Goal: Task Accomplishment & Management: Complete application form

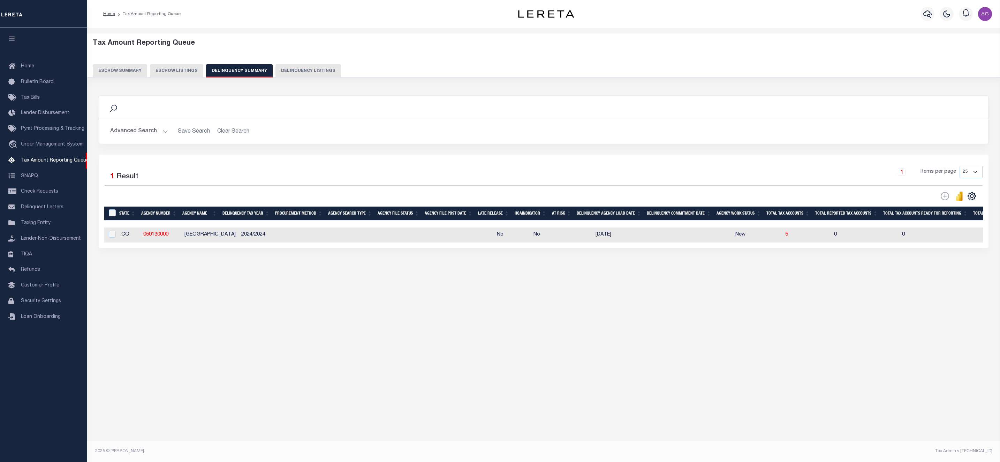
click at [138, 130] on button "Advanced Search" at bounding box center [139, 131] width 58 height 14
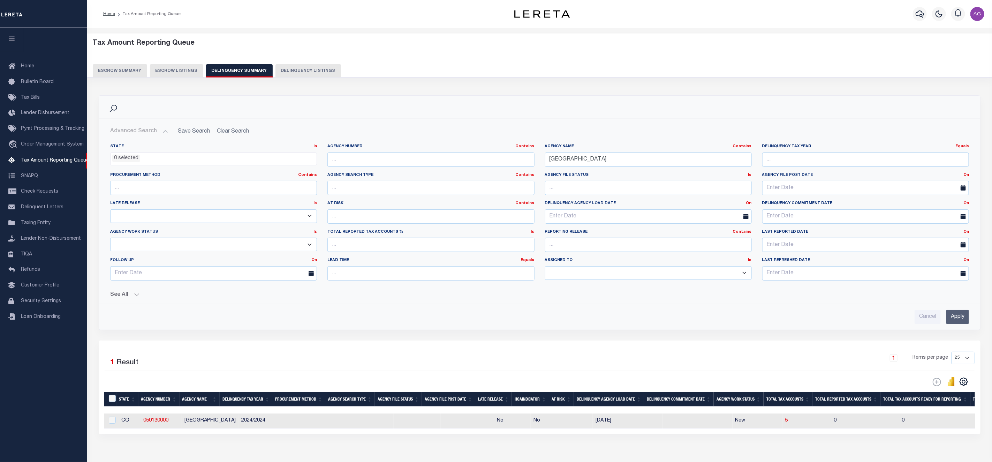
click at [962, 319] on input "Apply" at bounding box center [957, 317] width 23 height 14
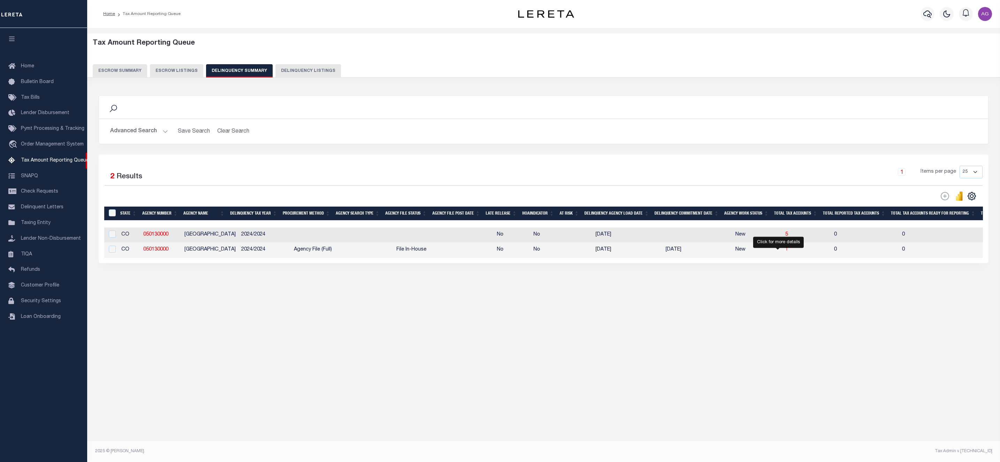
click at [785, 252] on span "1" at bounding box center [786, 249] width 3 height 5
select select "100"
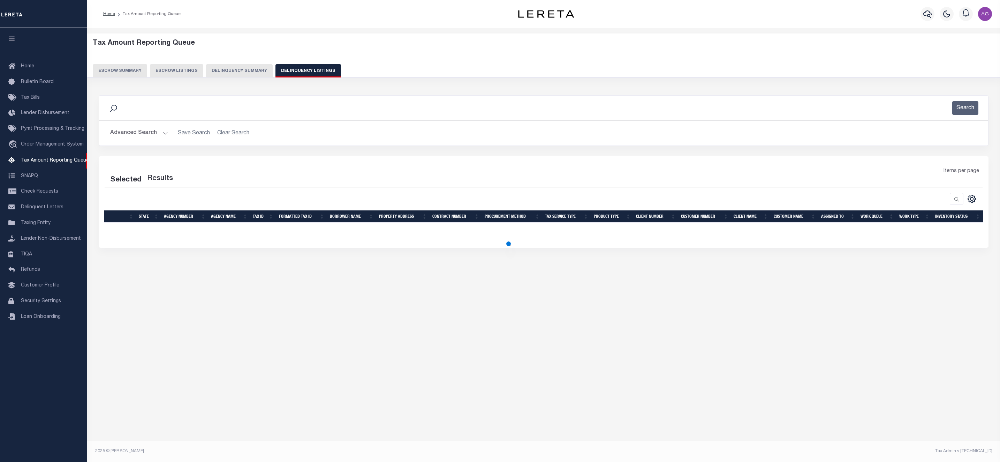
select select "100"
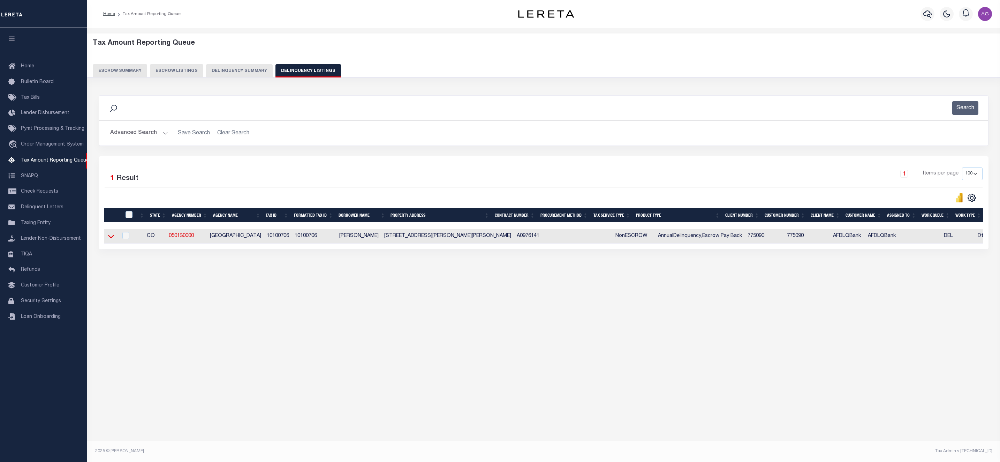
click at [112, 240] on icon at bounding box center [111, 236] width 6 height 7
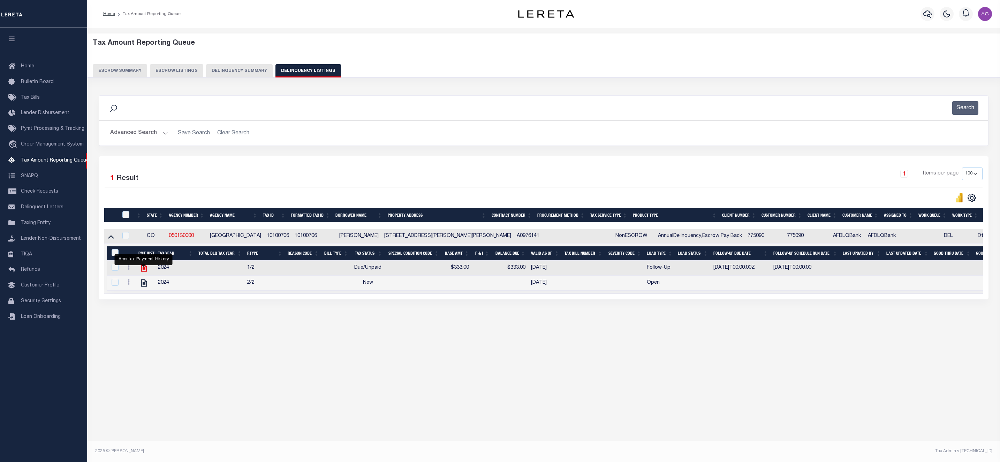
click at [142, 272] on icon "" at bounding box center [143, 267] width 9 height 9
checkbox input "true"
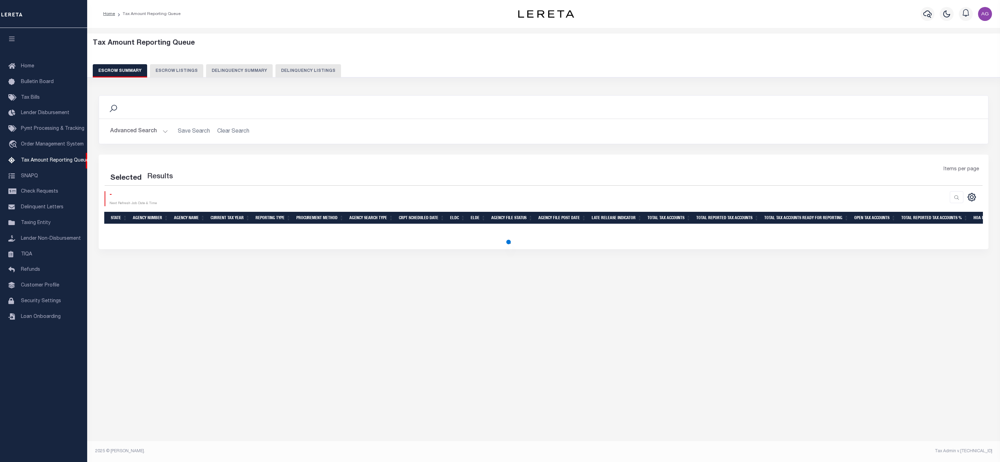
select select
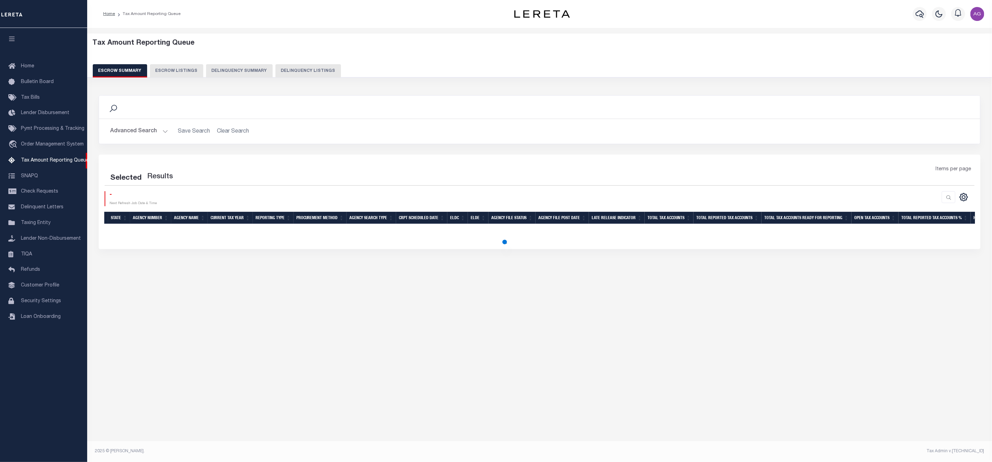
select select
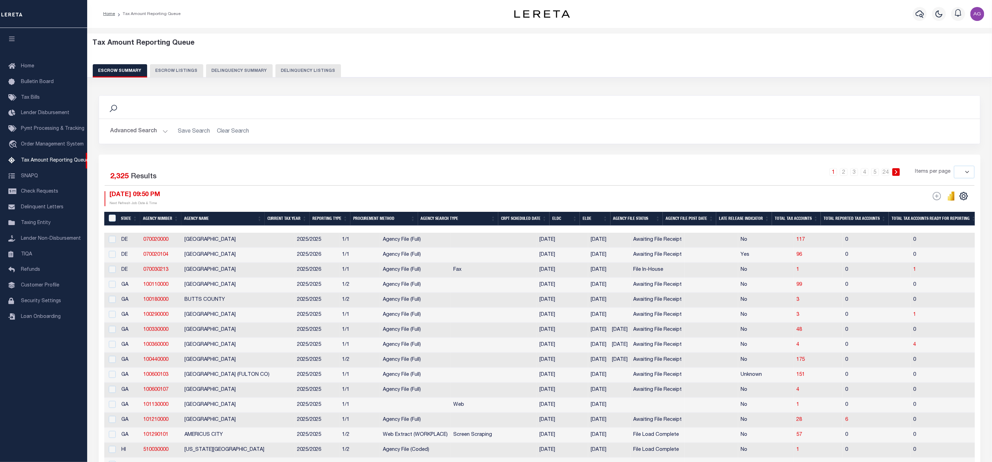
click at [224, 68] on button "Delinquency Summary" at bounding box center [239, 70] width 67 height 13
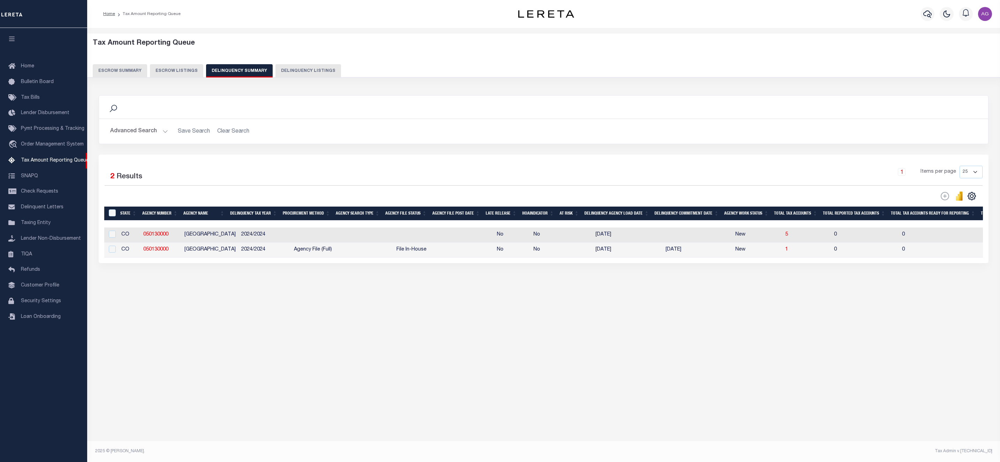
click at [148, 129] on button "Advanced Search" at bounding box center [139, 131] width 58 height 14
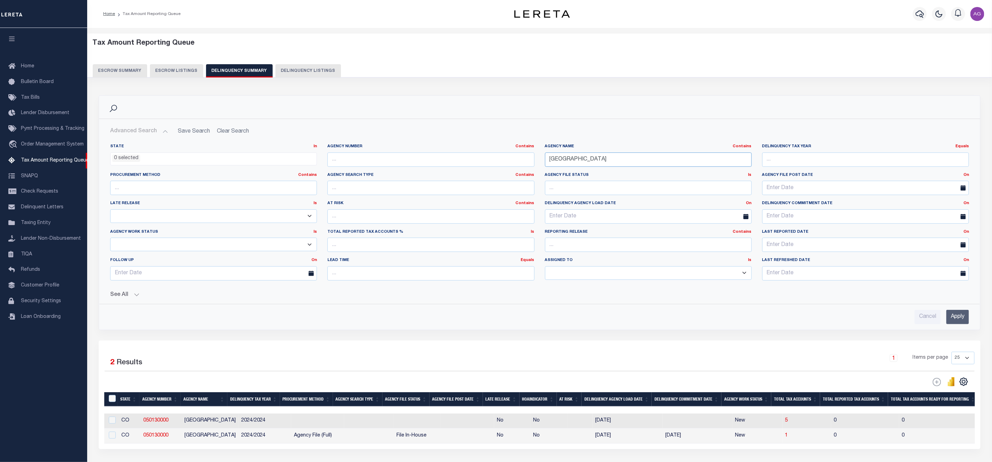
drag, startPoint x: 584, startPoint y: 157, endPoint x: 536, endPoint y: 152, distance: 48.7
click at [536, 152] on div "State In In AK AL AR AZ CA CO CT DC DE FL GA GU HI IA ID IL IN KS KY LA MA MD M…" at bounding box center [539, 215] width 869 height 142
type input "WHITE"
click at [969, 318] on input "Apply" at bounding box center [957, 317] width 23 height 14
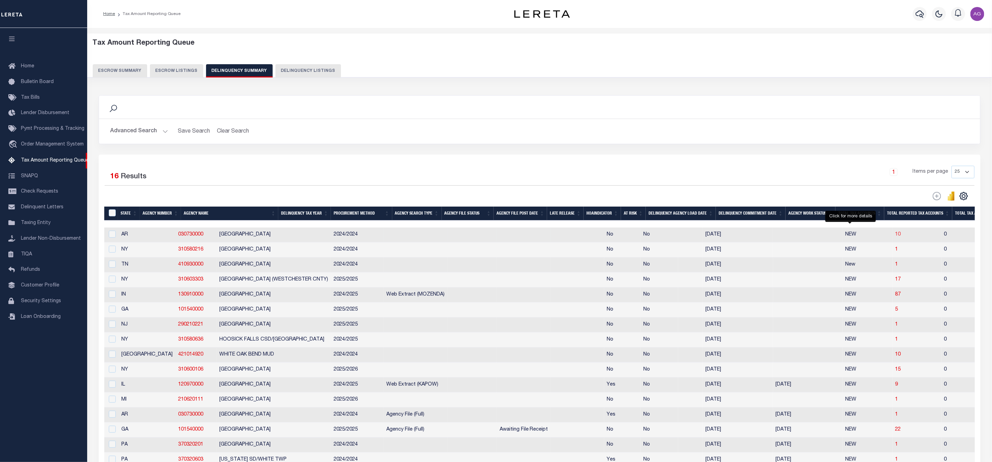
click at [896, 236] on span "10" at bounding box center [899, 234] width 6 height 5
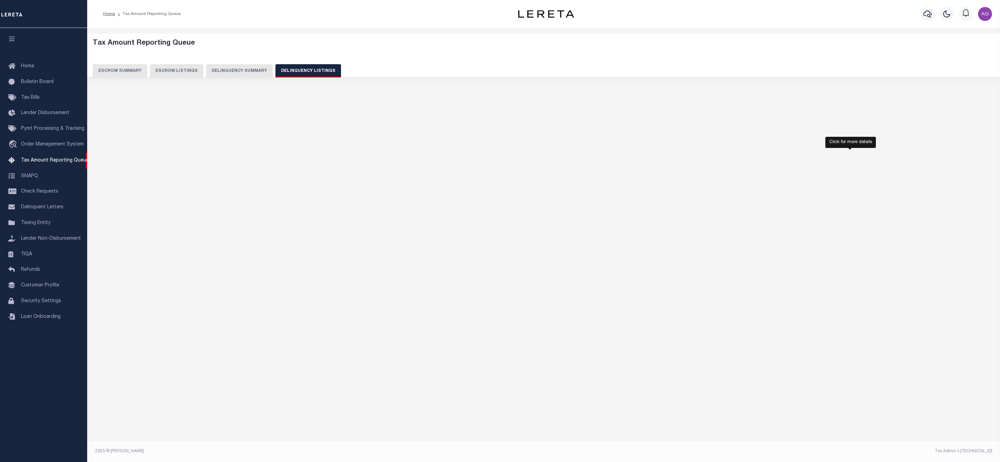
select select "100"
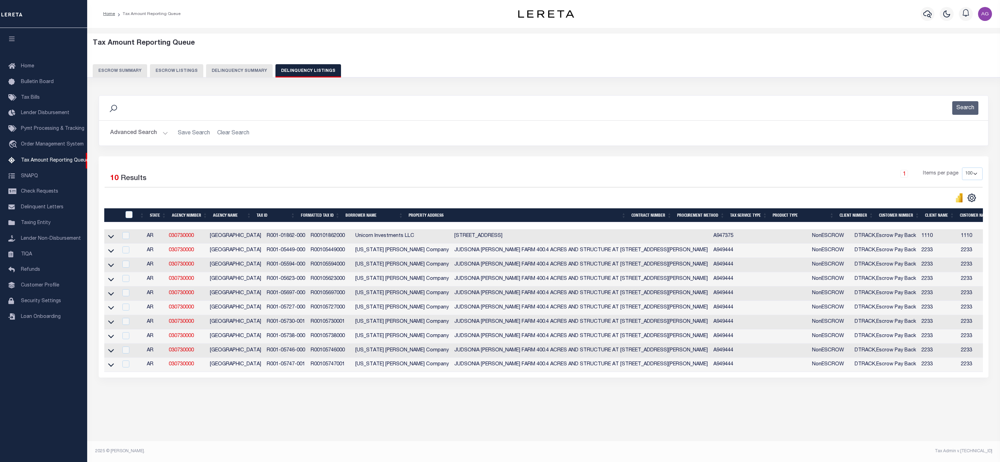
click at [236, 70] on button "Delinquency Summary" at bounding box center [239, 70] width 67 height 13
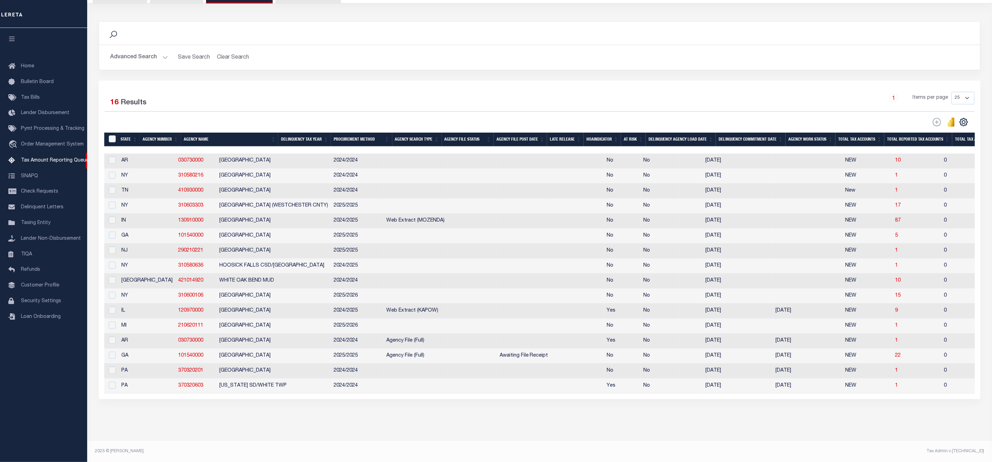
click at [150, 51] on button "Advanced Search" at bounding box center [139, 58] width 58 height 14
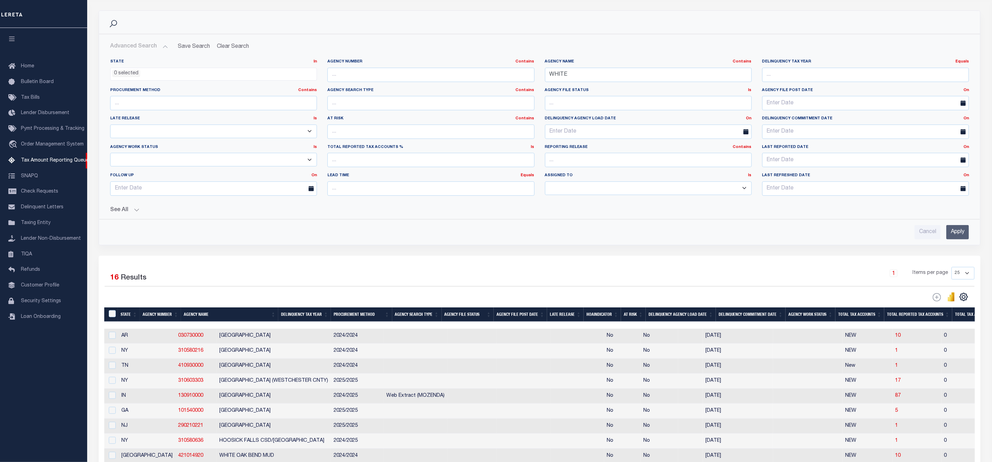
click at [126, 213] on button "See All" at bounding box center [539, 210] width 859 height 7
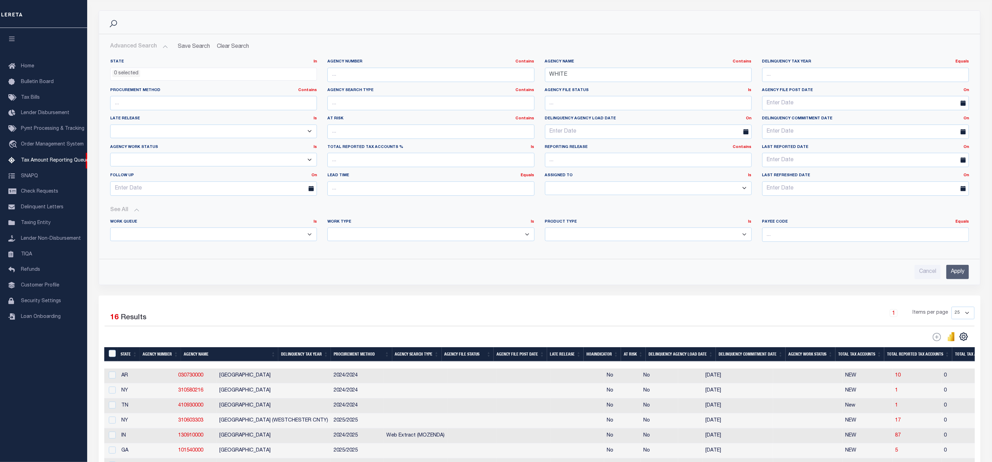
click at [464, 234] on select "Annual Delinquency Back Search Payment Status Check DTRACK" at bounding box center [430, 234] width 207 height 14
select select "AnnualDelinquency"
click at [327, 229] on select "Annual Delinquency Back Search Payment Status Check DTRACK" at bounding box center [430, 234] width 207 height 14
click at [962, 277] on input "Apply" at bounding box center [957, 271] width 23 height 14
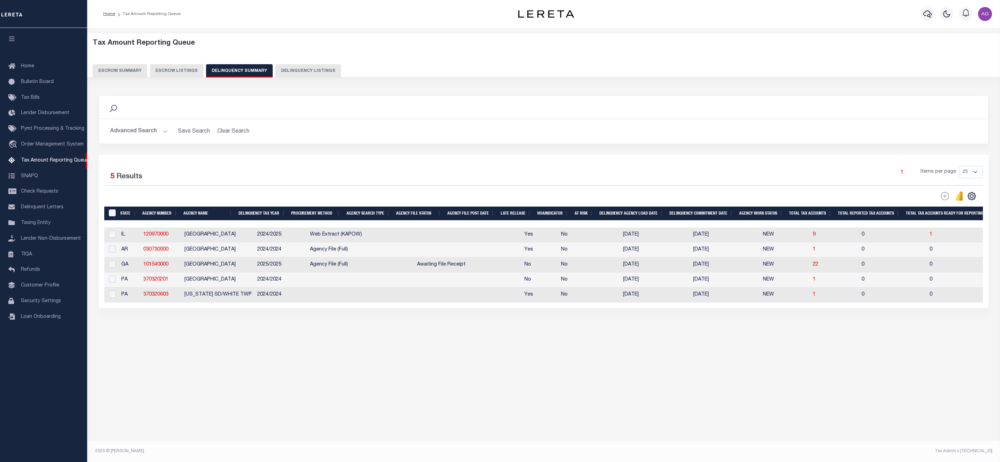
click at [810, 237] on td "9" at bounding box center [834, 234] width 49 height 15
checkbox input "true"
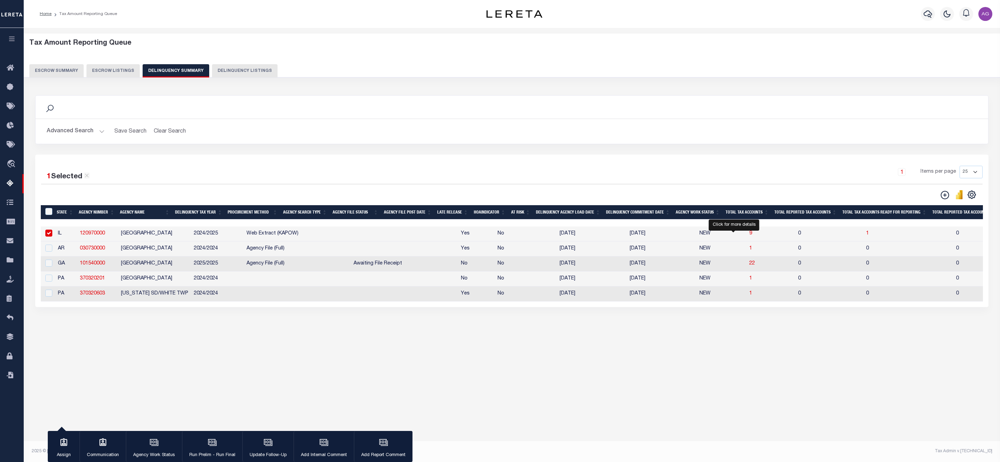
click at [749, 235] on span "9" at bounding box center [750, 233] width 3 height 5
select select "100"
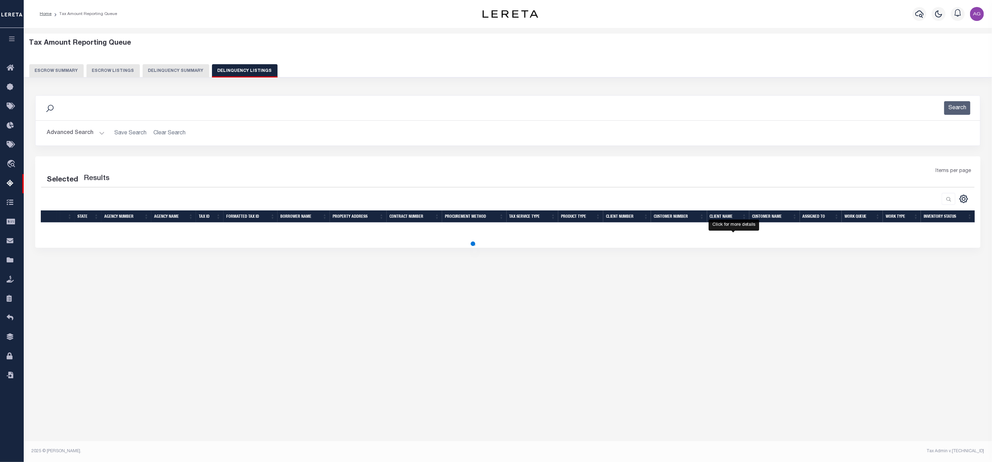
select select "100"
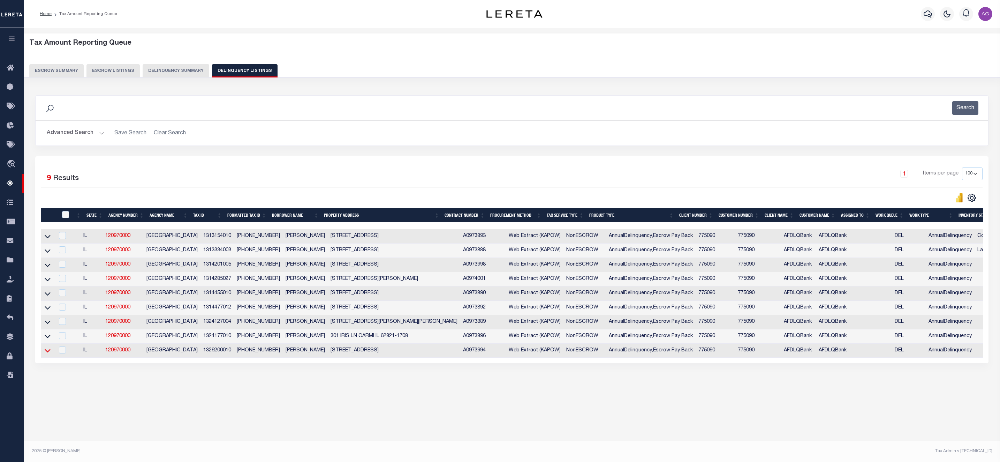
click at [45, 354] on icon at bounding box center [48, 350] width 6 height 7
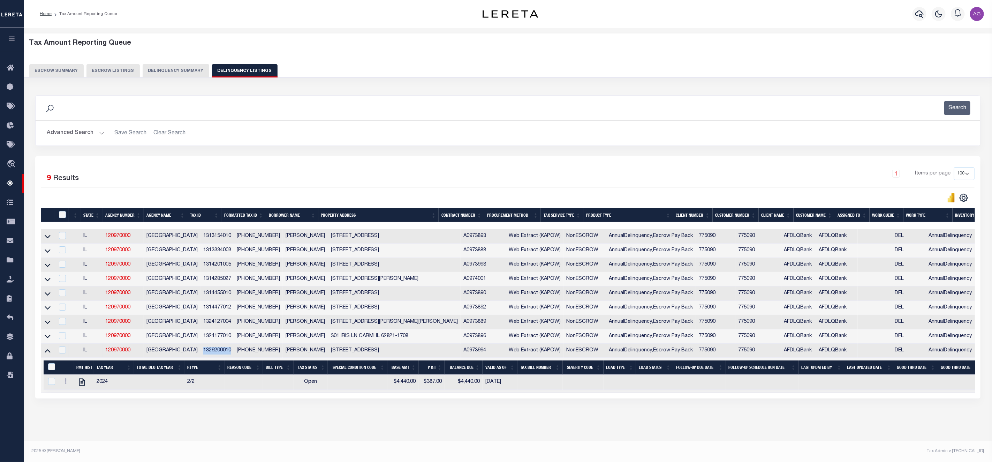
drag, startPoint x: 192, startPoint y: 356, endPoint x: 225, endPoint y: 356, distance: 32.4
click at [225, 356] on td "1329200010" at bounding box center [217, 350] width 33 height 14
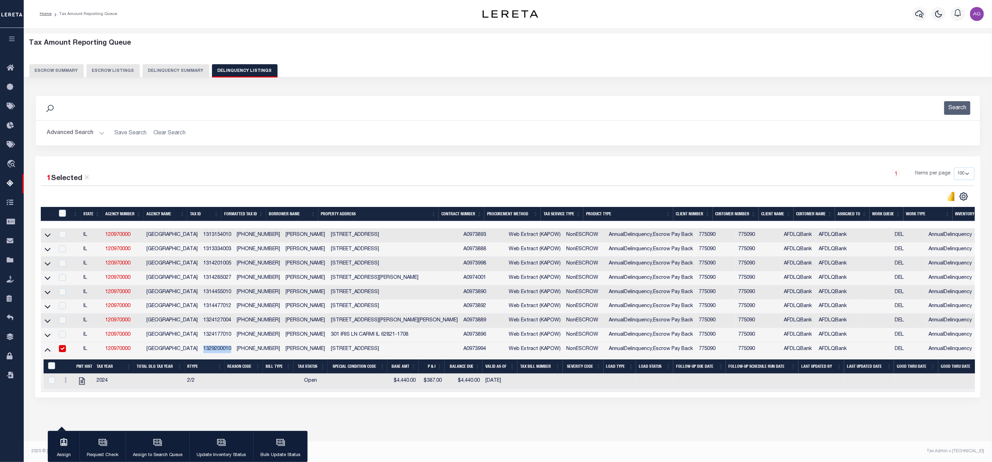
copy td "1329200010"
click at [61, 352] on input "checkbox" at bounding box center [62, 348] width 7 height 7
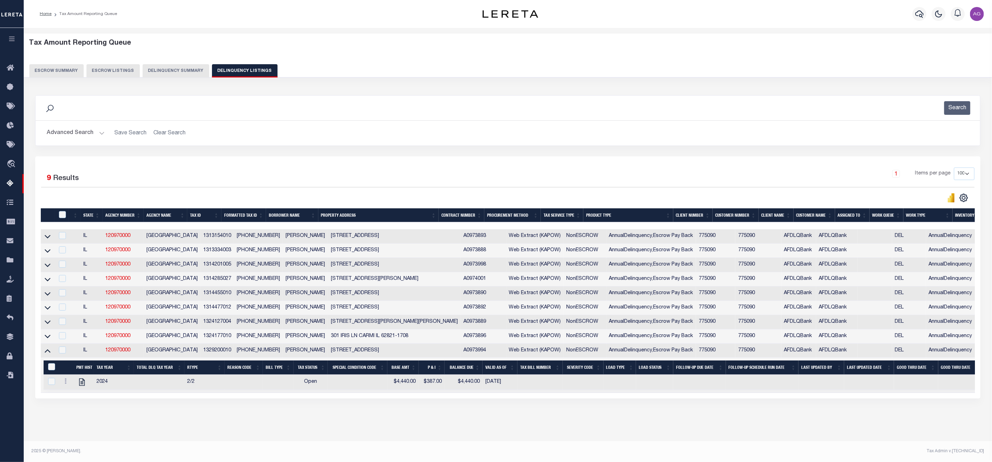
click at [448, 416] on div "Data sync process is currently running, you may face some response delays. Sear…" at bounding box center [508, 253] width 955 height 331
drag, startPoint x: 327, startPoint y: 356, endPoint x: 443, endPoint y: 354, distance: 115.1
click at [443, 354] on td "1253 COUNTY ROAD 800 E CARMI IL 62821-4803" at bounding box center [394, 350] width 133 height 14
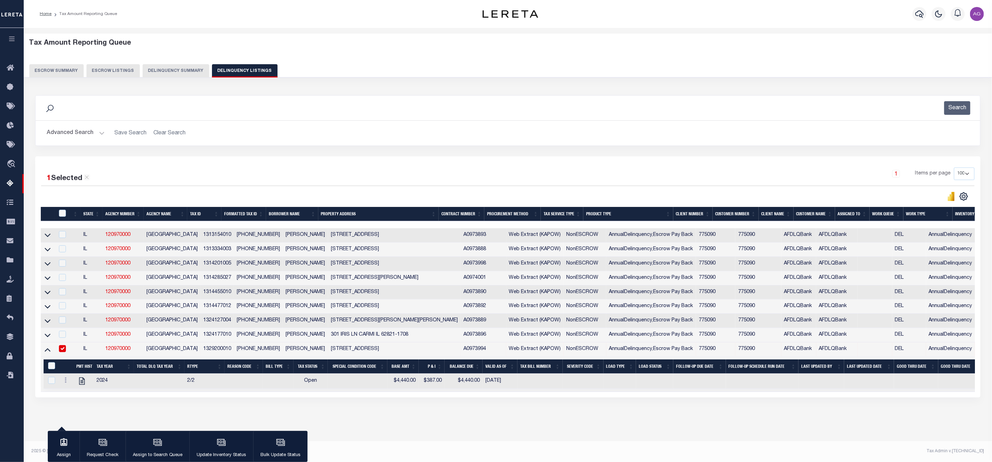
click at [365, 418] on div "Data sync process is currently running, you may face some response delays. Sear…" at bounding box center [508, 253] width 955 height 330
drag, startPoint x: 327, startPoint y: 353, endPoint x: 408, endPoint y: 355, distance: 81.6
click at [408, 355] on td "1253 COUNTY ROAD 800 E CARMI IL 62821-4803" at bounding box center [394, 349] width 133 height 14
checkbox input "false"
copy td "1253 COUNTY ROAD 800 E CARMI"
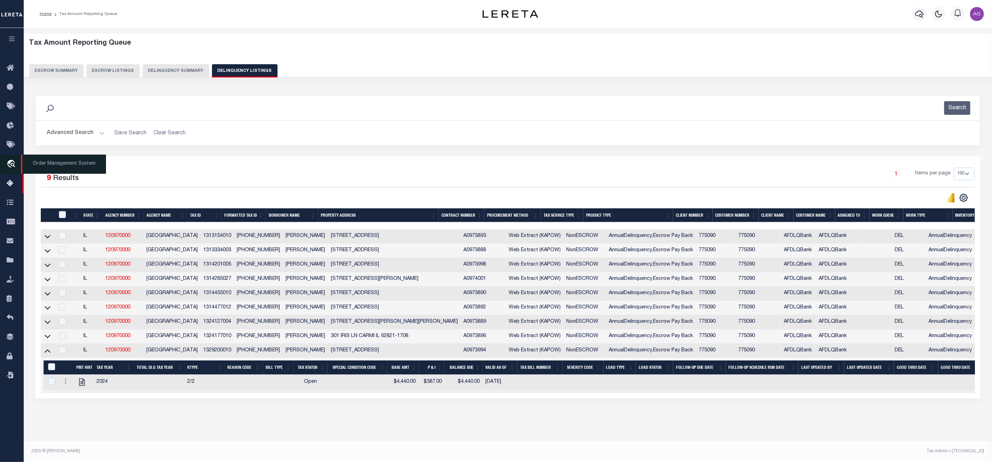
click at [52, 164] on span "Order Management System" at bounding box center [63, 163] width 85 height 19
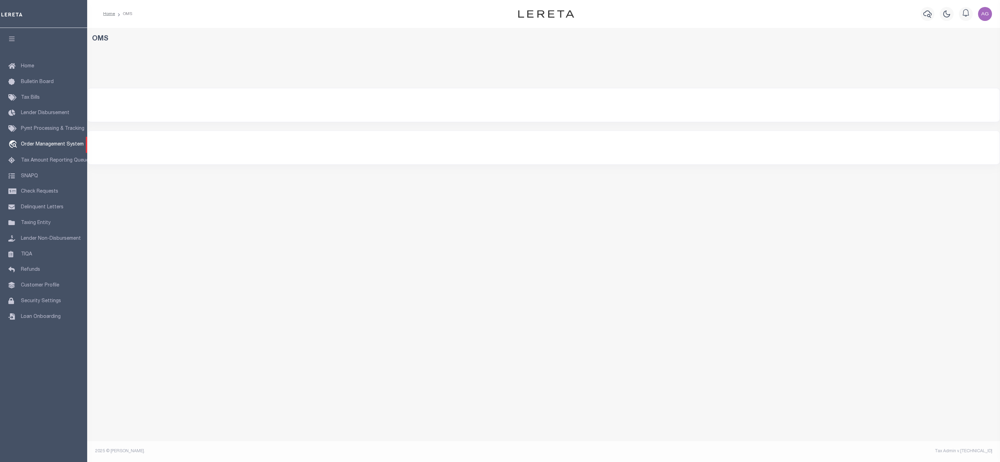
select select "AFDLQBank"
select select
select select "200"
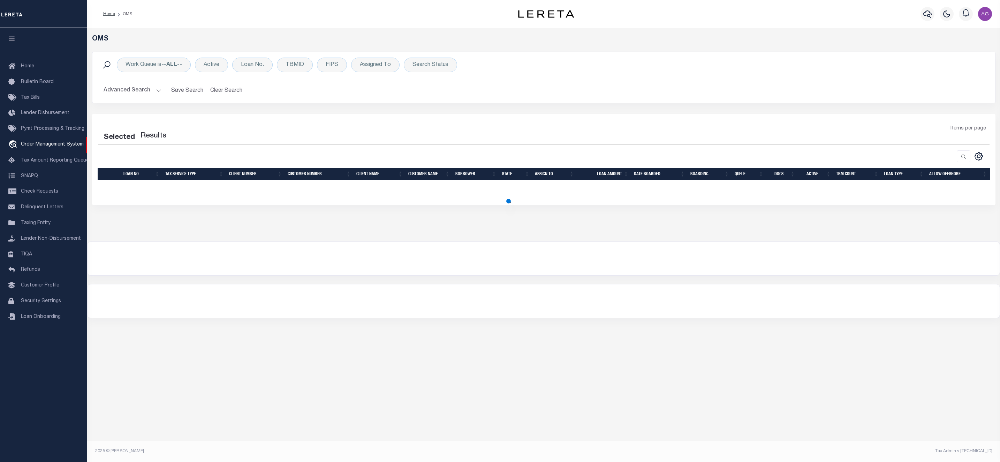
select select "200"
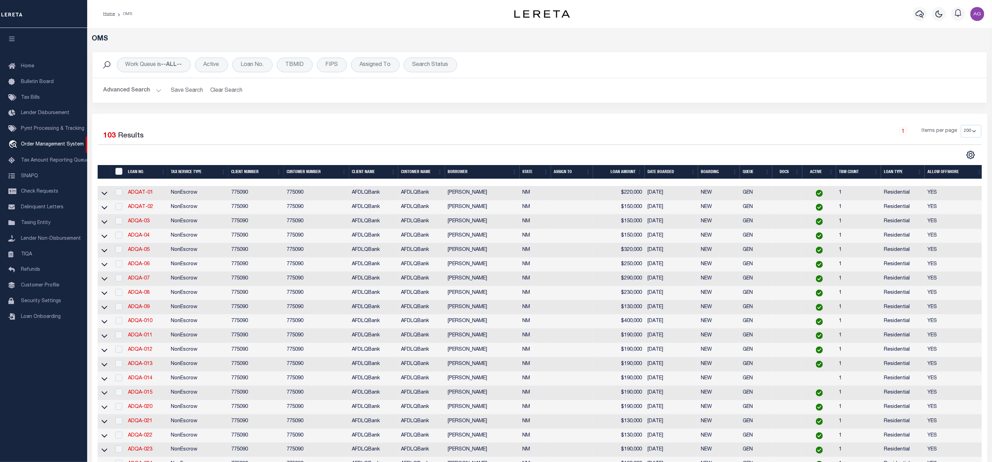
click at [142, 93] on button "Advanced Search" at bounding box center [133, 91] width 58 height 14
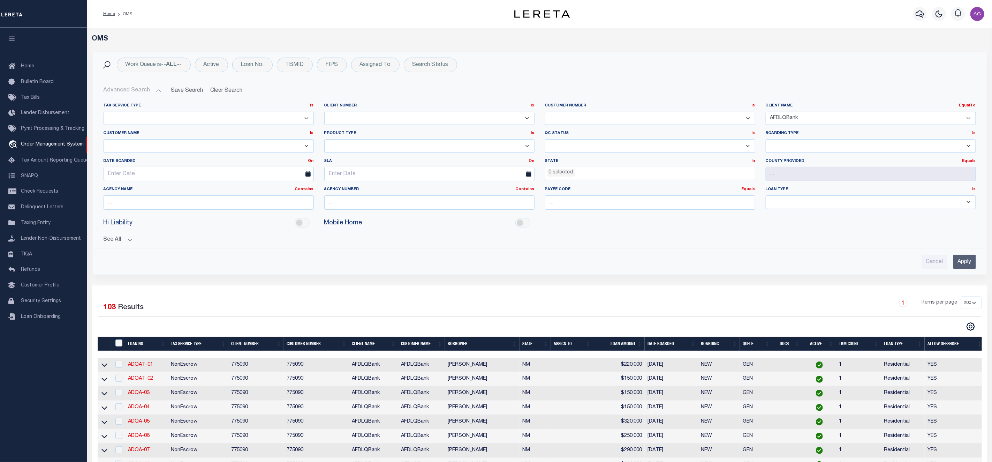
click at [838, 120] on select "AB ABL Accumatch - Refunds AF AFCU AFDLQBank AFDtrack ALB ALERUS FINANCIAL ALL …" at bounding box center [871, 119] width 210 height 14
select select "AFDtrack"
click at [766, 112] on select "AB ABL Accumatch - Refunds AF AFCU AFDLQBank AFDtrack ALB ALERUS FINANCIAL ALL …" at bounding box center [871, 119] width 210 height 14
click at [965, 264] on input "Apply" at bounding box center [964, 262] width 23 height 14
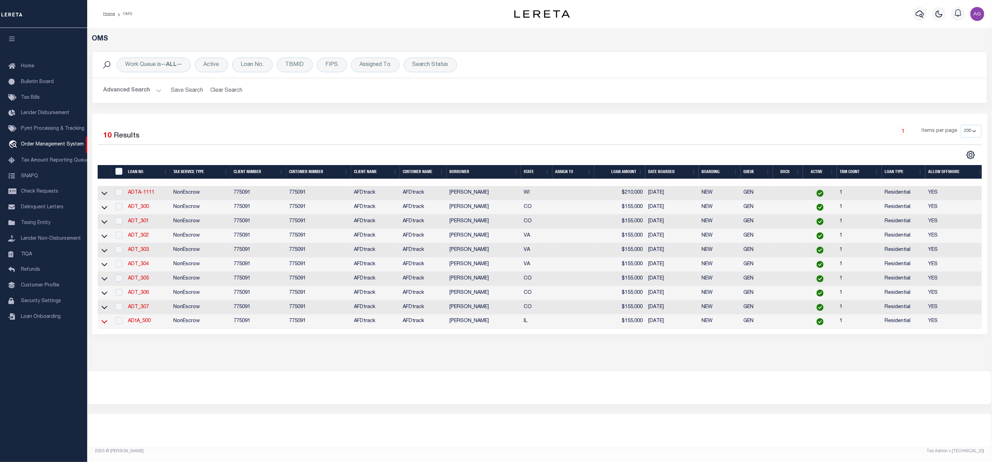
click at [106, 324] on icon at bounding box center [104, 321] width 6 height 7
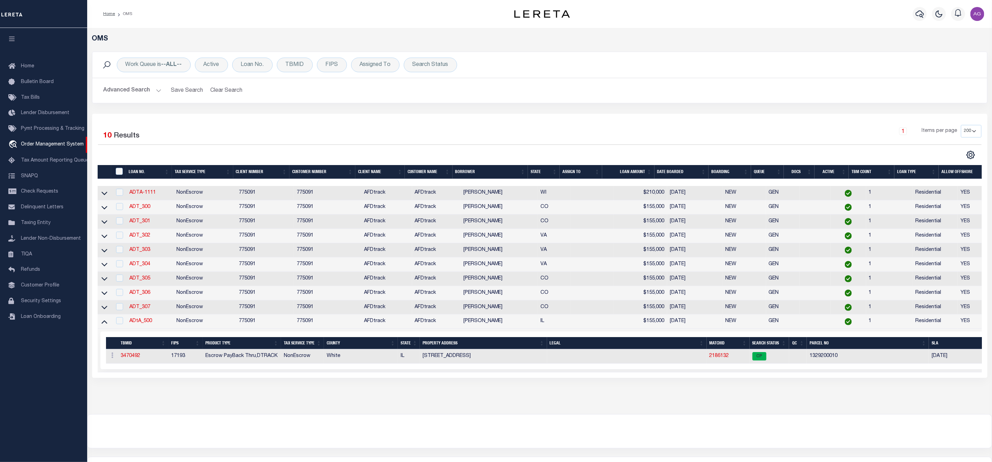
click at [250, 414] on div "OMS Work Queue is --ALL-- Active Loan No. TBMID FIPS Assigned To Search Status …" at bounding box center [539, 221] width 905 height 386
click at [131, 358] on link "3470492" at bounding box center [131, 355] width 20 height 5
type input "ADtA_500"
type input "[PERSON_NAME]"
select select
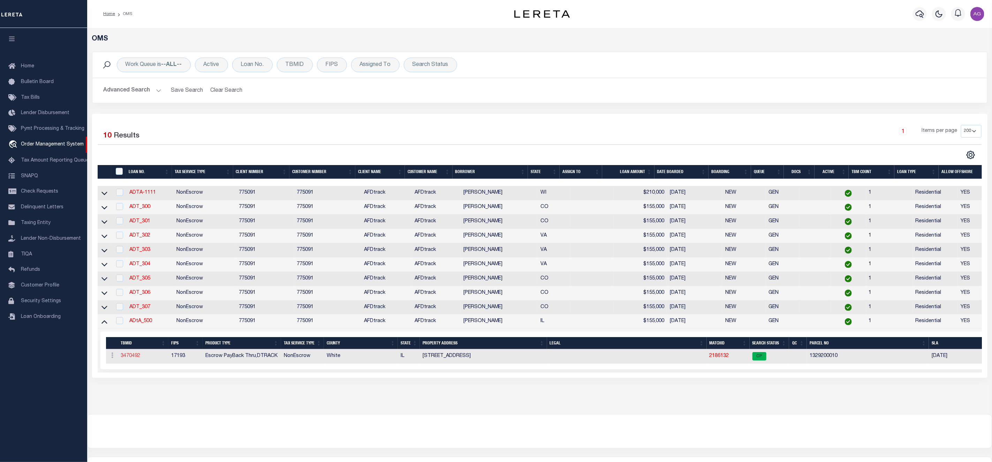
select select
type input "[STREET_ADDRESS]"
type input "[GEOGRAPHIC_DATA] WI 53095-1214"
type input "07/28/2025"
select select "10"
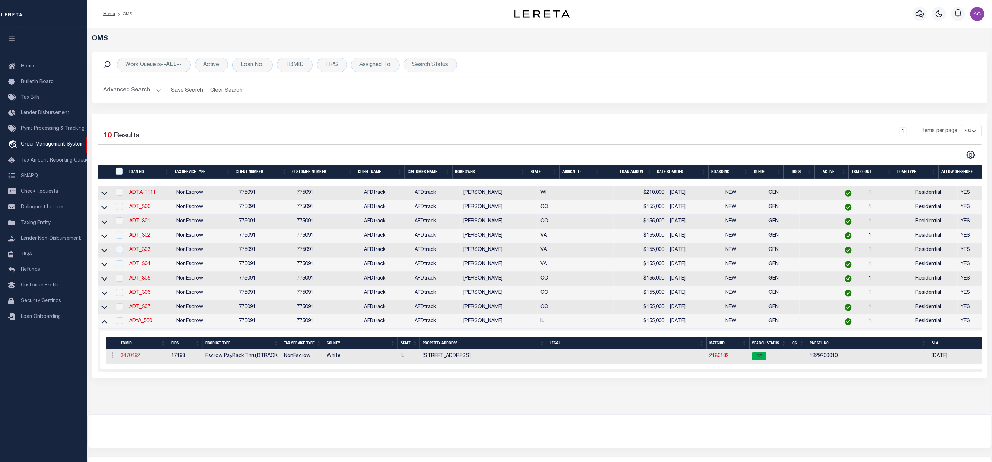
select select "NonEscrow"
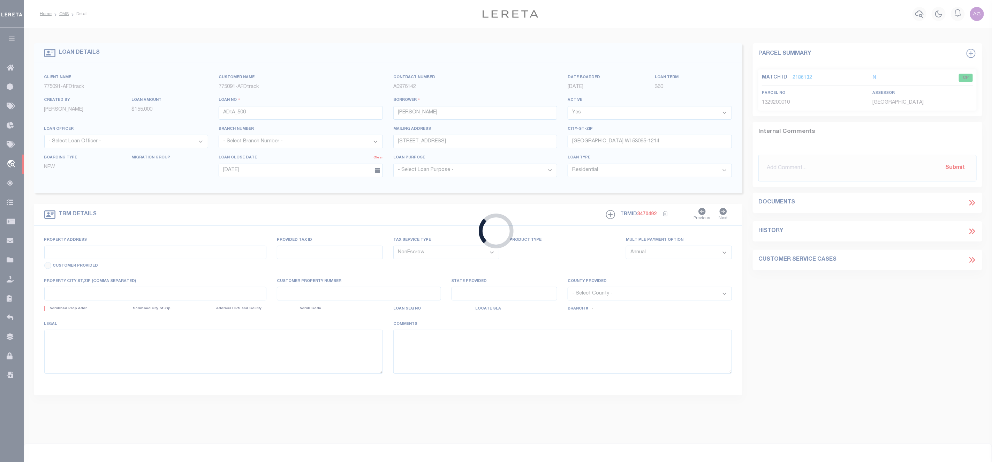
type input "[STREET_ADDRESS]"
select select
type input "CARMI IL 62821-4803"
type input "IL"
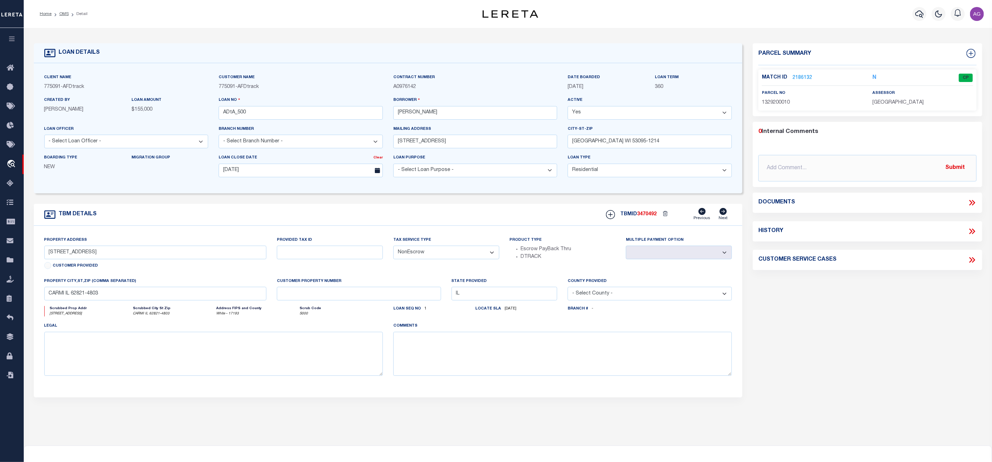
click at [800, 76] on link "2186132" at bounding box center [803, 77] width 20 height 7
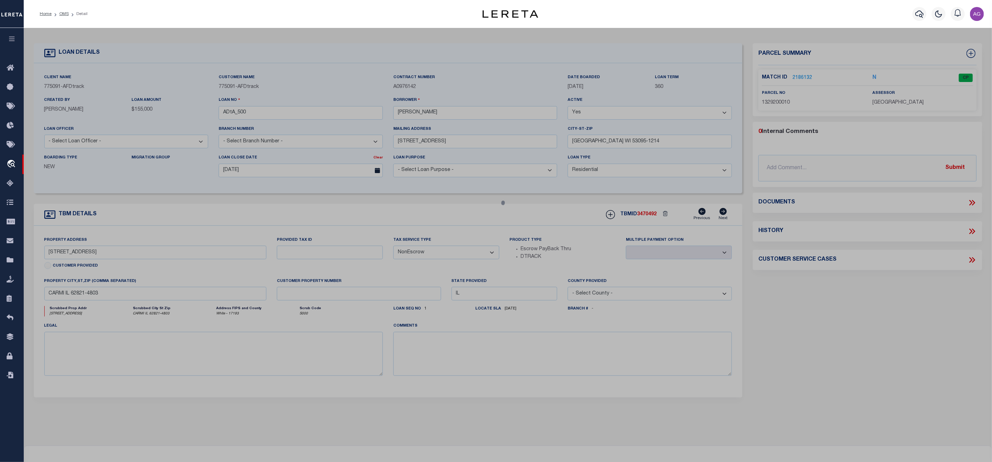
checkbox input "false"
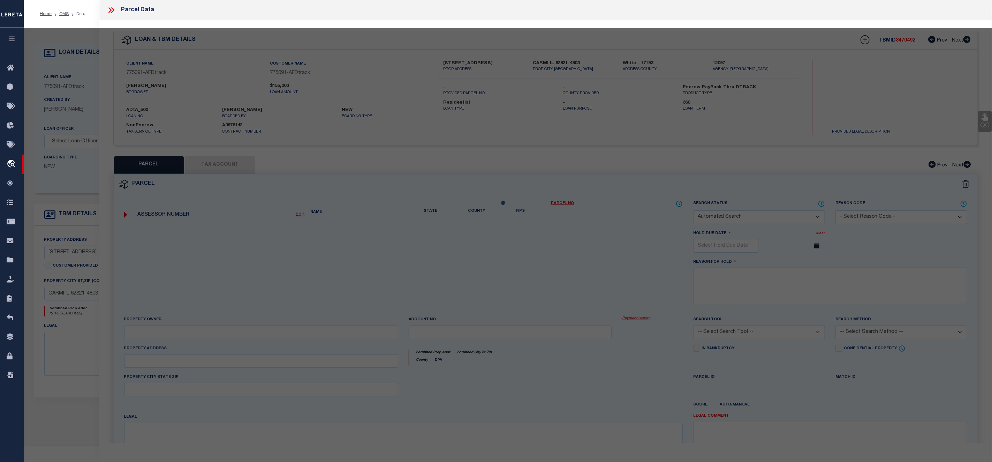
select select "CP"
type input "LEGGETT,DOUGLAS L"
select select "ATL"
select select "ADD"
type input "1253 COUNTY ROAD 800 E"
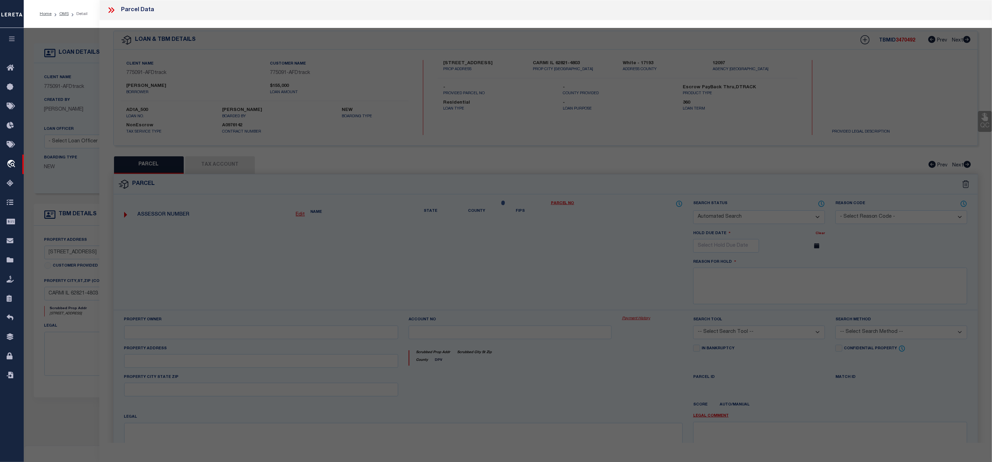
checkbox input "false"
type input "CARMI, IL 62821"
type textarea "NE SEC 29 TWP 05 RNG 09 SE/C S/2 SE NE"
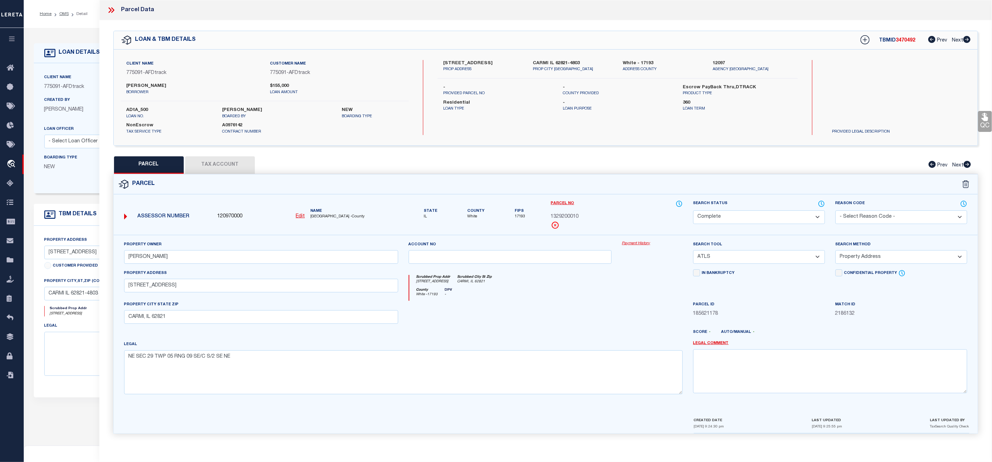
click at [629, 245] on link "Payment History" at bounding box center [652, 244] width 61 height 6
